Goal: Obtain resource: Download file/media

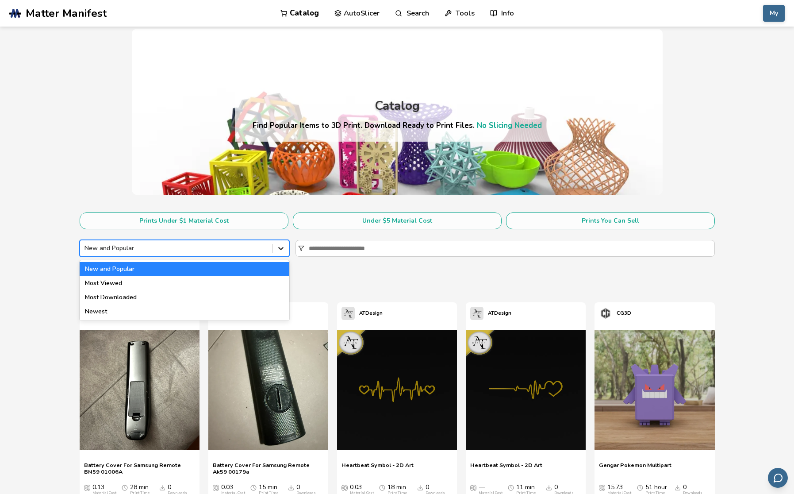
click at [279, 250] on icon at bounding box center [281, 248] width 9 height 9
click at [123, 298] on div "Most Downloaded" at bounding box center [185, 297] width 210 height 14
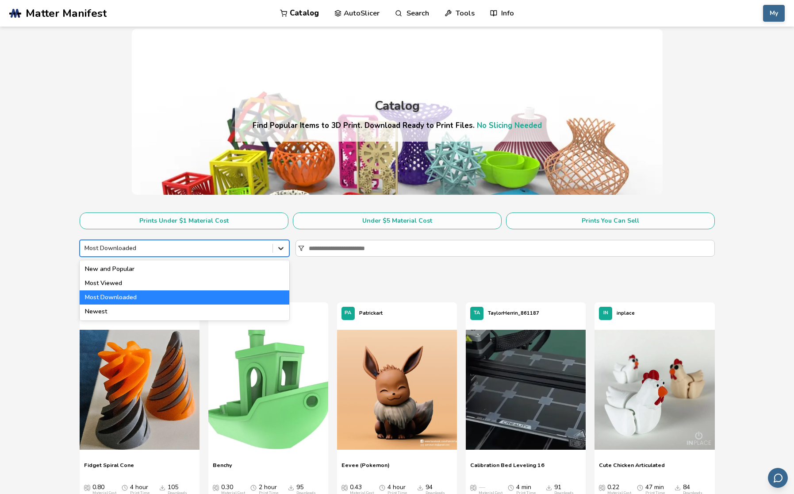
click at [281, 248] on icon at bounding box center [281, 248] width 9 height 9
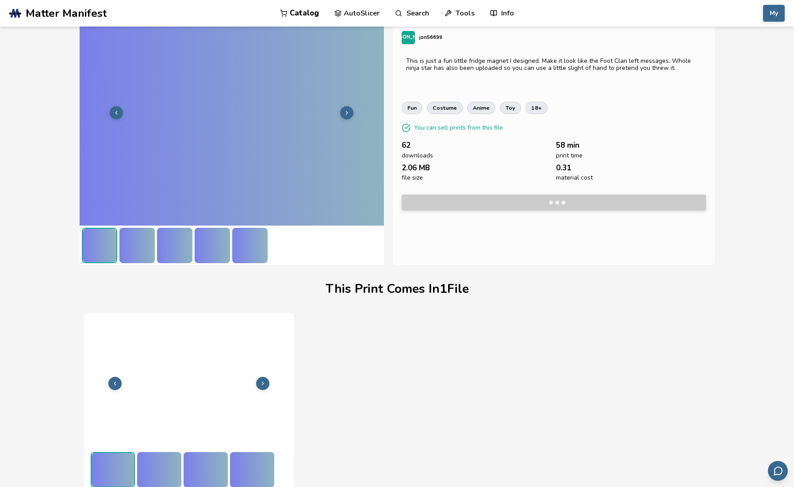
scroll to position [34, 0]
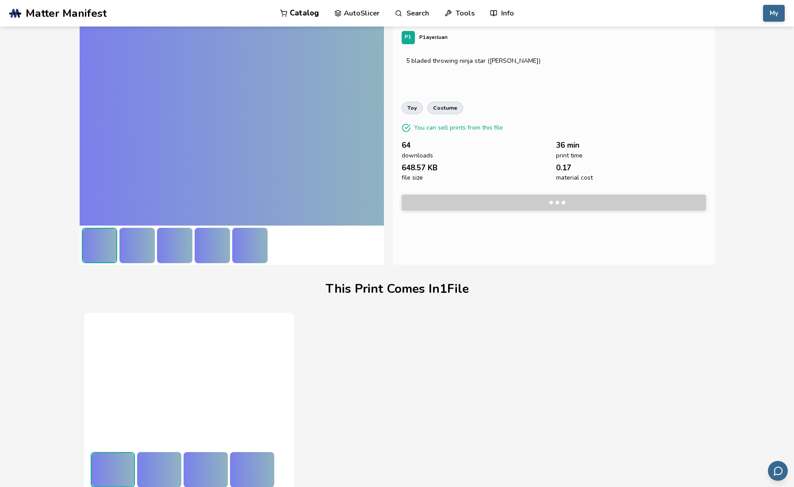
scroll to position [34, 0]
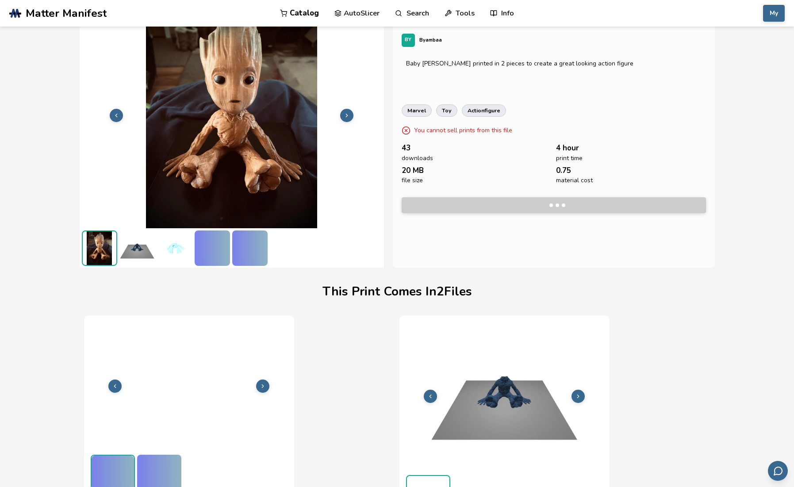
scroll to position [34, 4]
